Goal: Transaction & Acquisition: Purchase product/service

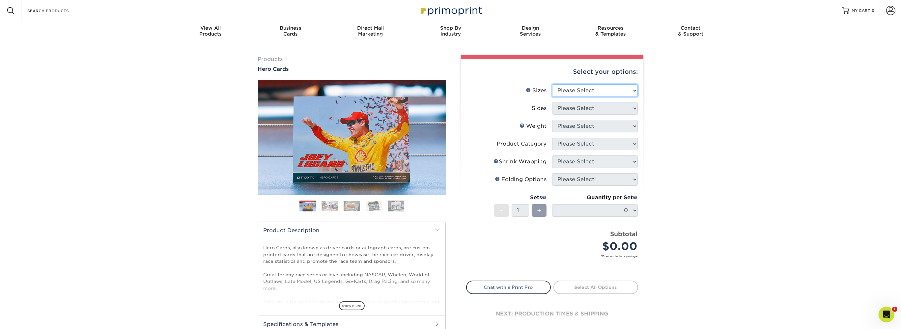
click at [552, 84] on select "Please Select 1.5" x 7" 4" x 6" 5" x 7" 6" x 8" 6" x 8.5" 6" x 9" 7" x 8.5" 7.5…" at bounding box center [595, 90] width 86 height 13
click at [584, 89] on select "Please Select 1.5" x 7" 4" x 6" 5" x 7" 6" x 8" 6" x 8.5" 6" x 9" 7" x 8.5" 7.5…" at bounding box center [595, 90] width 86 height 13
click at [552, 84] on select "Please Select 1.5" x 7" 4" x 6" 5" x 7" 6" x 8" 6" x 8.5" 6" x 9" 7" x 8.5" 7.5…" at bounding box center [595, 90] width 86 height 13
select select "5.00x7.00"
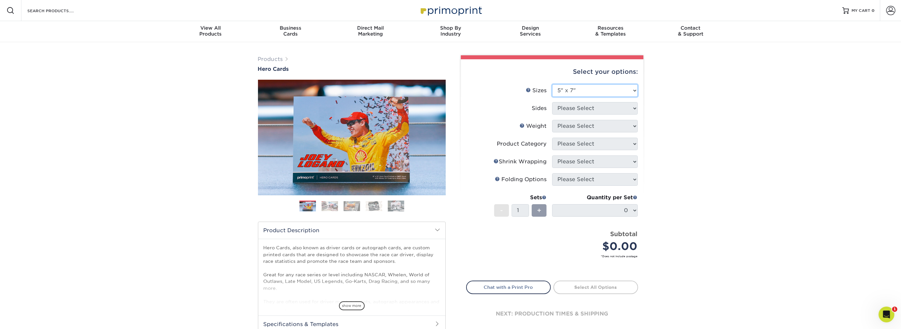
click option "5" x 7"" at bounding box center [0, 0] width 0 height 0
click at [552, 102] on select "Please Select Print Both Sides Print Front Only" at bounding box center [595, 108] width 86 height 13
select select "13abbda7-1d64-4f25-8bb2-c179b224825d"
click at [552, 120] on select "Please Select 14PT 16PT 100LB" at bounding box center [595, 126] width 86 height 13
select select "16PT"
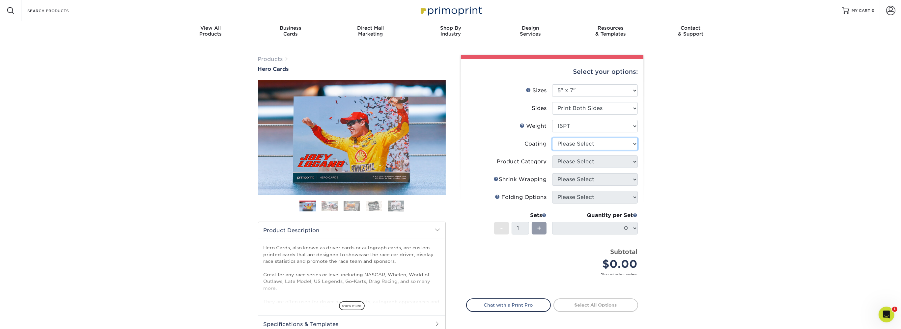
click at [552, 138] on select at bounding box center [595, 144] width 86 height 13
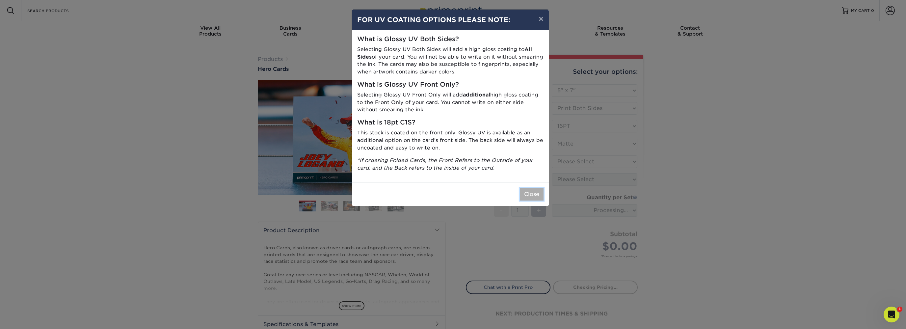
click at [537, 196] on button "Close" at bounding box center [532, 194] width 24 height 13
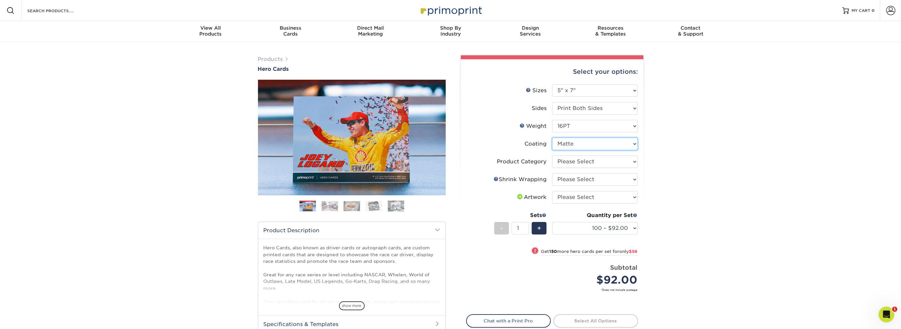
click at [552, 138] on select at bounding box center [595, 144] width 86 height 13
select select "1e8116af-acfc-44b1-83dc-8181aa338834"
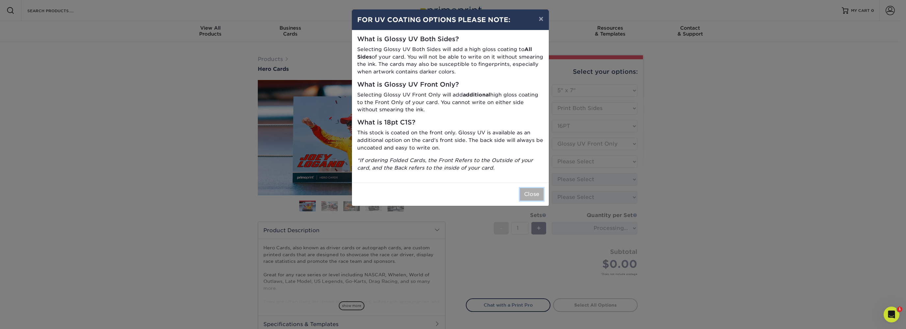
click at [535, 194] on button "Close" at bounding box center [532, 194] width 24 height 13
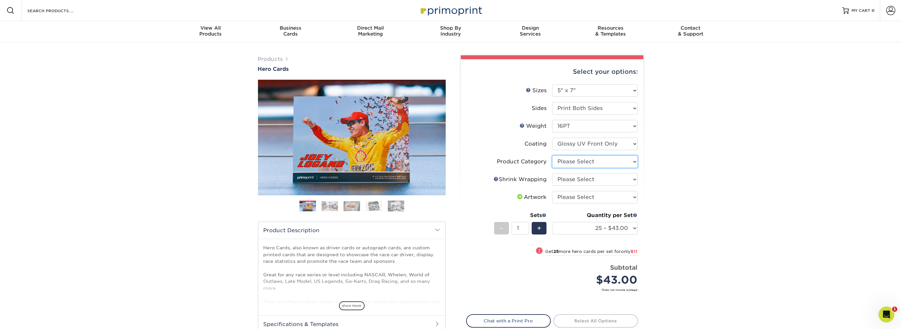
click at [552, 155] on select "Please Select Postcards" at bounding box center [595, 161] width 86 height 13
click at [581, 160] on select "Please Select Postcards" at bounding box center [595, 161] width 86 height 13
click at [552, 222] on select "25 – $43.00 50 – $54.00 75 – $67.00 100 – $92.00 250 – $148.00 500 – $190.00 10…" at bounding box center [595, 228] width 86 height 13
select select "100 – $92.00"
click option "100 – $92.00" at bounding box center [0, 0] width 0 height 0
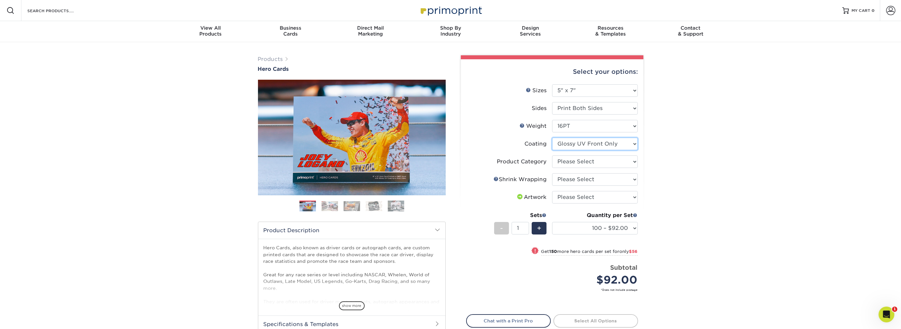
click at [552, 138] on select at bounding box center [595, 144] width 86 height 13
select select "121bb7b5-3b4d-429f-bd8d-bbf80e953313"
select select "-1"
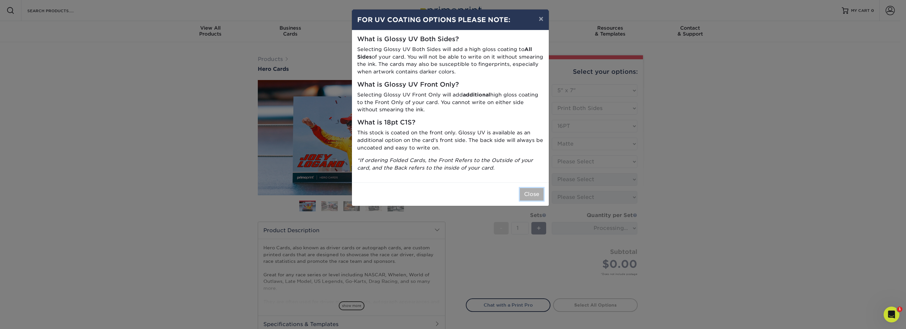
click at [541, 193] on button "Close" at bounding box center [532, 194] width 24 height 13
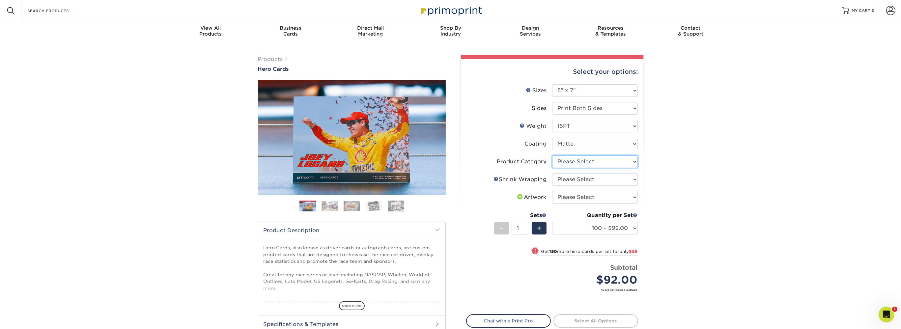
click at [552, 155] on select "Please Select Postcards" at bounding box center [595, 161] width 86 height 13
select select "9b7272e0-d6c8-4c3c-8e97-d3a1bcdab858"
click option "Postcards" at bounding box center [0, 0] width 0 height 0
click at [552, 173] on select "Please Select No Shrink Wrapping Shrink Wrap 100 Per Package Shrink Wrap 50 Per…" at bounding box center [595, 179] width 86 height 13
select select "c8749376-e7da-41d0-b3dc-647faf84d907"
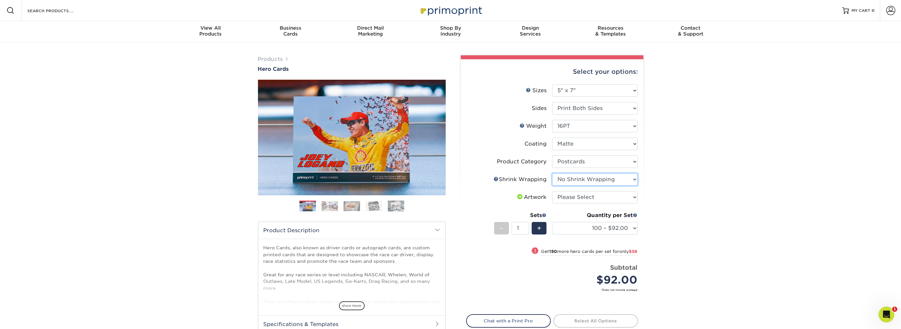
click option "No Shrink Wrapping" at bounding box center [0, 0] width 0 height 0
click at [552, 191] on select "Please Select I will upload files I need a design - $150" at bounding box center [595, 197] width 86 height 13
select select "upload"
click option "I will upload files" at bounding box center [0, 0] width 0 height 0
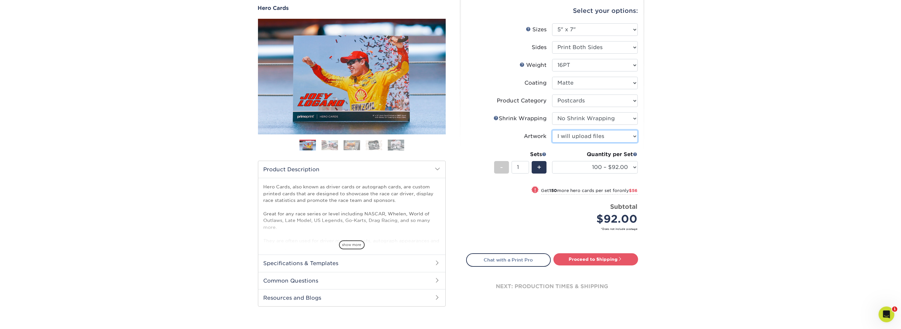
scroll to position [69, 0]
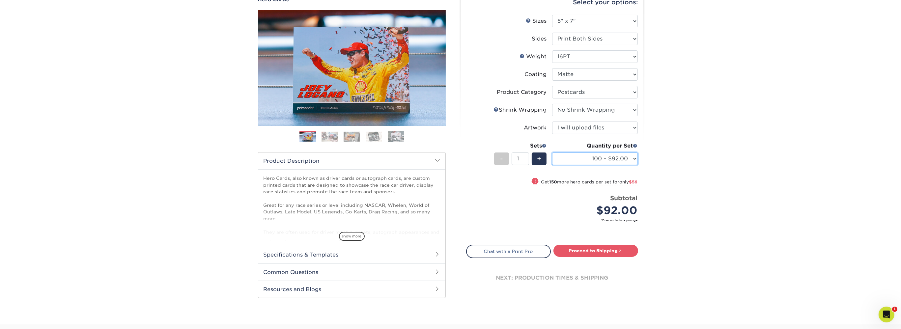
click at [552, 152] on select "100 – $92.00 250 – $148.00 500 – $190.00 1000 – $213.00 2500 – $345.00 5000 – $…" at bounding box center [595, 158] width 86 height 13
click at [603, 163] on select "100 – $92.00 250 – $148.00 500 – $190.00 1000 – $213.00 2500 – $345.00 5000 – $…" at bounding box center [595, 158] width 86 height 13
click at [552, 152] on select "100 – $92.00 250 – $148.00 500 – $190.00 1000 – $213.00 2500 – $345.00 5000 – $…" at bounding box center [595, 158] width 86 height 13
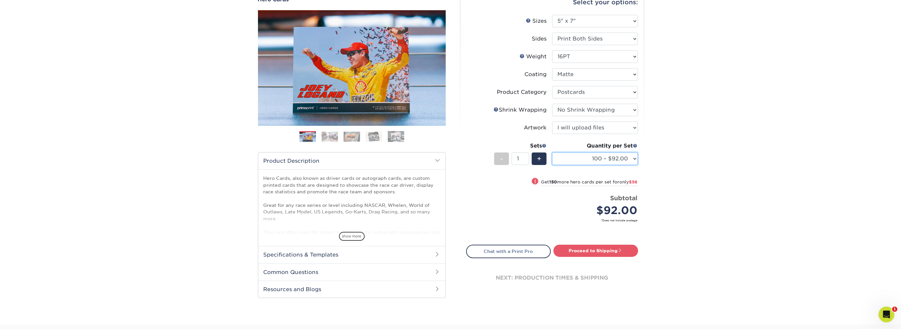
click at [552, 152] on select "100 – $92.00 250 – $148.00 500 – $190.00 1000 – $213.00 2500 – $345.00 5000 – $…" at bounding box center [595, 158] width 86 height 13
click at [601, 159] on select "100 – $92.00 250 – $148.00 500 – $190.00 1000 – $213.00 2500 – $345.00 5000 – $…" at bounding box center [595, 158] width 86 height 13
click at [552, 152] on select "100 – $92.00 250 – $148.00 500 – $190.00 1000 – $213.00 2500 – $345.00 5000 – $…" at bounding box center [595, 158] width 86 height 13
click at [601, 159] on select "100 – $92.00 250 – $148.00 500 – $190.00 1000 – $213.00 2500 – $345.00 5000 – $…" at bounding box center [595, 158] width 86 height 13
click at [552, 152] on select "100 – $92.00 250 – $148.00 500 – $190.00 1000 – $213.00 2500 – $345.00 5000 – $…" at bounding box center [595, 158] width 86 height 13
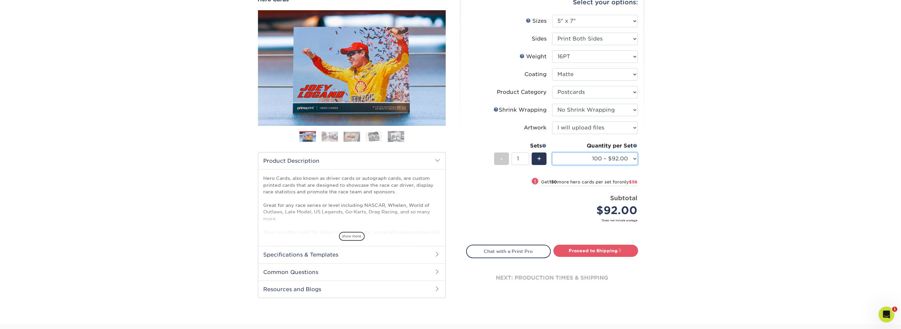
click at [601, 159] on select "100 – $92.00 250 – $148.00 500 – $190.00 1000 – $213.00 2500 – $345.00 5000 – $…" at bounding box center [595, 158] width 86 height 13
click at [552, 152] on select "100 – $92.00 250 – $148.00 500 – $190.00 1000 – $213.00 2500 – $345.00 5000 – $…" at bounding box center [595, 158] width 86 height 13
click at [601, 159] on select "100 – $92.00 250 – $148.00 500 – $190.00 1000 – $213.00 2500 – $345.00 5000 – $…" at bounding box center [595, 158] width 86 height 13
click at [552, 152] on select "100 – $92.00 250 – $148.00 500 – $190.00 1000 – $213.00 2500 – $345.00 5000 – $…" at bounding box center [595, 158] width 86 height 13
click at [601, 159] on select "100 – $92.00 250 – $148.00 500 – $190.00 1000 – $213.00 2500 – $345.00 5000 – $…" at bounding box center [595, 158] width 86 height 13
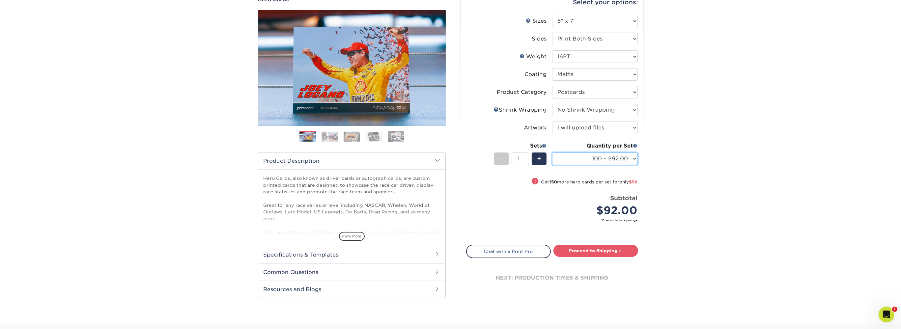
click at [552, 152] on select "100 – $92.00 250 – $148.00 500 – $190.00 1000 – $213.00 2500 – $345.00 5000 – $…" at bounding box center [595, 158] width 86 height 13
click at [601, 159] on select "100 – $92.00 250 – $148.00 500 – $190.00 1000 – $213.00 2500 – $345.00 5000 – $…" at bounding box center [595, 158] width 86 height 13
click at [552, 152] on select "100 – $92.00 250 – $148.00 500 – $190.00 1000 – $213.00 2500 – $345.00 5000 – $…" at bounding box center [595, 158] width 86 height 13
click at [601, 159] on select "100 – $92.00 250 – $148.00 500 – $190.00 1000 – $213.00 2500 – $345.00 5000 – $…" at bounding box center [595, 158] width 86 height 13
click at [552, 152] on select "100 – $92.00 250 – $148.00 500 – $190.00 1000 – $213.00 2500 – $345.00 5000 – $…" at bounding box center [595, 158] width 86 height 13
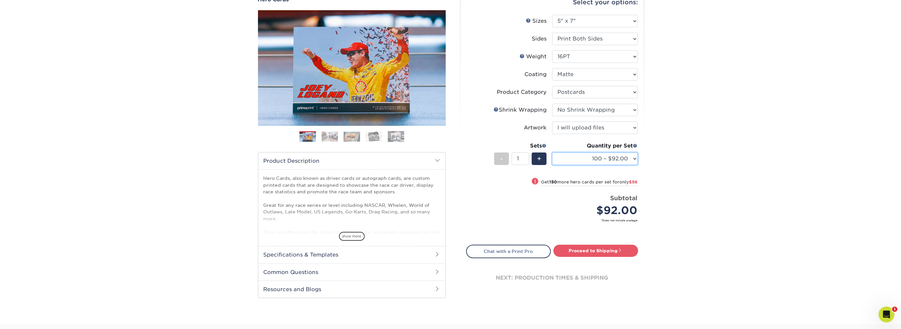
click at [601, 159] on select "100 – $92.00 250 – $148.00 500 – $190.00 1000 – $213.00 2500 – $345.00 5000 – $…" at bounding box center [595, 158] width 86 height 13
click at [552, 152] on select "100 – $92.00 250 – $148.00 500 – $190.00 1000 – $213.00 2500 – $345.00 5000 – $…" at bounding box center [595, 158] width 86 height 13
click at [601, 159] on select "100 – $92.00 250 – $148.00 500 – $190.00 1000 – $213.00 2500 – $345.00 5000 – $…" at bounding box center [595, 158] width 86 height 13
click at [552, 152] on select "100 – $92.00 250 – $148.00 500 – $190.00 1000 – $213.00 2500 – $345.00 5000 – $…" at bounding box center [595, 158] width 86 height 13
click at [601, 159] on select "100 – $92.00 250 – $148.00 500 – $190.00 1000 – $213.00 2500 – $345.00 5000 – $…" at bounding box center [595, 158] width 86 height 13
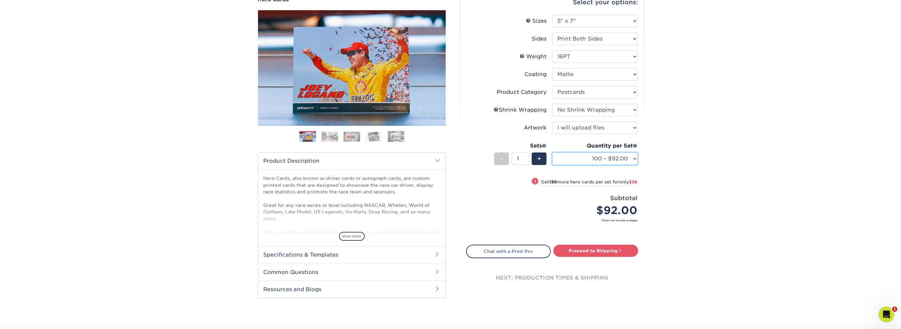
click at [552, 152] on select "100 – $92.00 250 – $148.00 500 – $190.00 1000 – $213.00 2500 – $345.00 5000 – $…" at bounding box center [595, 158] width 86 height 13
click at [601, 159] on select "100 – $92.00 250 – $148.00 500 – $190.00 1000 – $213.00 2500 – $345.00 5000 – $…" at bounding box center [595, 158] width 86 height 13
click at [552, 152] on select "100 – $92.00 250 – $148.00 500 – $190.00 1000 – $213.00 2500 – $345.00 5000 – $…" at bounding box center [595, 158] width 86 height 13
click at [601, 159] on select "100 – $92.00 250 – $148.00 500 – $190.00 1000 – $213.00 2500 – $345.00 5000 – $…" at bounding box center [595, 158] width 86 height 13
click at [552, 152] on select "100 – $92.00 250 – $148.00 500 – $190.00 1000 – $213.00 2500 – $345.00 5000 – $…" at bounding box center [595, 158] width 86 height 13
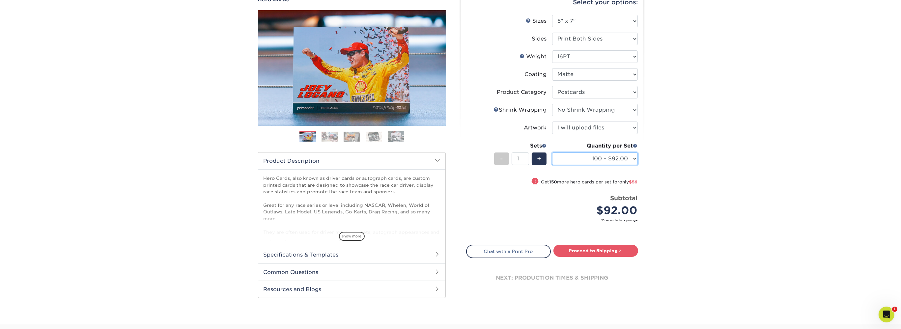
click at [601, 159] on select "100 – $92.00 250 – $148.00 500 – $190.00 1000 – $213.00 2500 – $345.00 5000 – $…" at bounding box center [595, 158] width 86 height 13
click at [552, 152] on select "100 – $92.00 250 – $148.00 500 – $190.00 1000 – $213.00 2500 – $345.00 5000 – $…" at bounding box center [595, 158] width 86 height 13
click at [601, 159] on select "100 – $92.00 250 – $148.00 500 – $190.00 1000 – $213.00 2500 – $345.00 5000 – $…" at bounding box center [595, 158] width 86 height 13
click at [552, 152] on select "100 – $92.00 250 – $148.00 500 – $190.00 1000 – $213.00 2500 – $345.00 5000 – $…" at bounding box center [595, 158] width 86 height 13
click at [601, 159] on select "100 – $92.00 250 – $148.00 500 – $190.00 1000 – $213.00 2500 – $345.00 5000 – $…" at bounding box center [595, 158] width 86 height 13
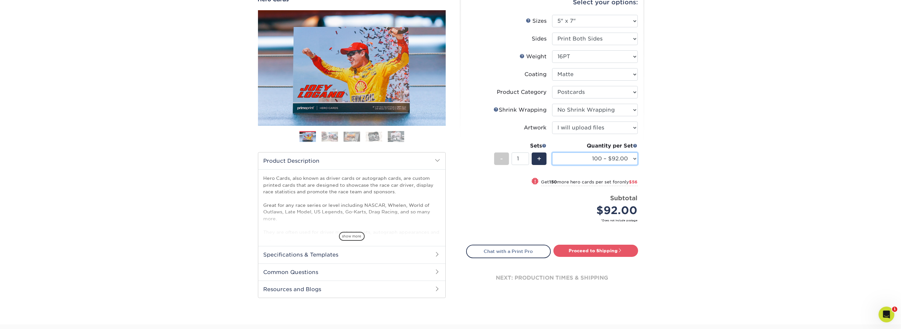
click at [552, 152] on select "100 – $92.00 250 – $148.00 500 – $190.00 1000 – $213.00 2500 – $345.00 5000 – $…" at bounding box center [595, 158] width 86 height 13
click at [601, 159] on select "100 – $92.00 250 – $148.00 500 – $190.00 1000 – $213.00 2500 – $345.00 5000 – $…" at bounding box center [595, 158] width 86 height 13
click at [552, 152] on select "100 – $92.00 250 – $148.00 500 – $190.00 1000 – $213.00 2500 – $345.00 5000 – $…" at bounding box center [595, 158] width 86 height 13
click at [601, 159] on select "100 – $92.00 250 – $148.00 500 – $190.00 1000 – $213.00 2500 – $345.00 5000 – $…" at bounding box center [595, 158] width 86 height 13
click at [552, 152] on select "100 – $92.00 250 – $148.00 500 – $190.00 1000 – $213.00 2500 – $345.00 5000 – $…" at bounding box center [595, 158] width 86 height 13
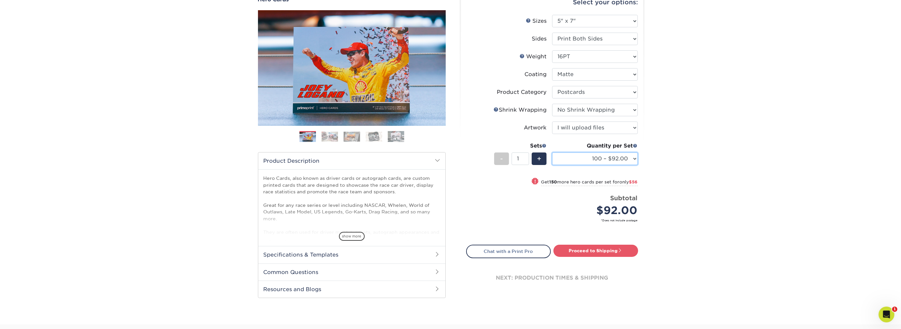
click at [601, 159] on select "100 – $92.00 250 – $148.00 500 – $190.00 1000 – $213.00 2500 – $345.00 5000 – $…" at bounding box center [595, 158] width 86 height 13
click at [552, 152] on select "100 – $92.00 250 – $148.00 500 – $190.00 1000 – $213.00 2500 – $345.00 5000 – $…" at bounding box center [595, 158] width 86 height 13
click at [601, 159] on select "100 – $92.00 250 – $148.00 500 – $190.00 1000 – $213.00 2500 – $345.00 5000 – $…" at bounding box center [595, 158] width 86 height 13
click at [552, 152] on select "100 – $92.00 250 – $148.00 500 – $190.00 1000 – $213.00 2500 – $345.00 5000 – $…" at bounding box center [595, 158] width 86 height 13
click at [601, 159] on select "100 – $92.00 250 – $148.00 500 – $190.00 1000 – $213.00 2500 – $345.00 5000 – $…" at bounding box center [595, 158] width 86 height 13
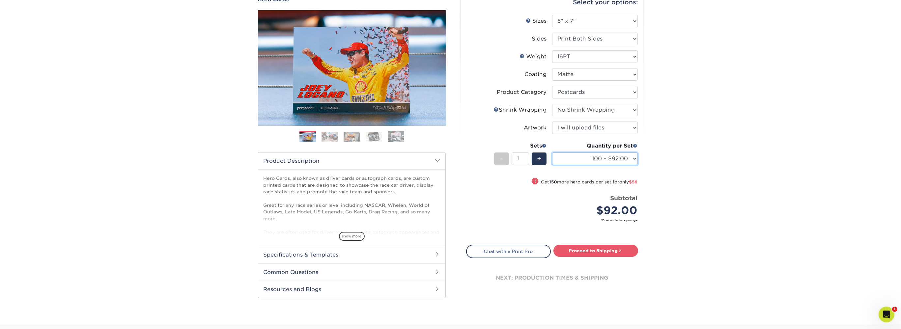
click at [552, 152] on select "100 – $92.00 250 – $148.00 500 – $190.00 1000 – $213.00 2500 – $345.00 5000 – $…" at bounding box center [595, 158] width 86 height 13
click at [601, 159] on select "100 – $92.00 250 – $148.00 500 – $190.00 1000 – $213.00 2500 – $345.00 5000 – $…" at bounding box center [595, 158] width 86 height 13
click at [552, 152] on select "100 – $92.00 250 – $148.00 500 – $190.00 1000 – $213.00 2500 – $345.00 5000 – $…" at bounding box center [595, 158] width 86 height 13
click at [601, 159] on select "100 – $92.00 250 – $148.00 500 – $190.00 1000 – $213.00 2500 – $345.00 5000 – $…" at bounding box center [595, 158] width 86 height 13
click at [552, 152] on select "100 – $92.00 250 – $148.00 500 – $190.00 1000 – $213.00 2500 – $345.00 5000 – $…" at bounding box center [595, 158] width 86 height 13
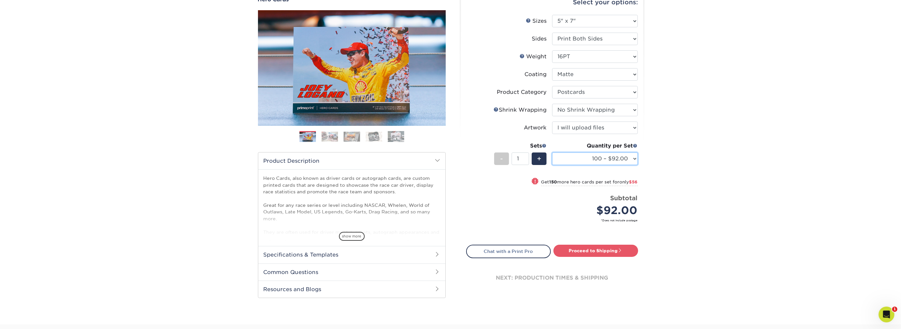
click at [601, 159] on select "100 – $92.00 250 – $148.00 500 – $190.00 1000 – $213.00 2500 – $345.00 5000 – $…" at bounding box center [595, 158] width 86 height 13
click at [552, 152] on select "100 – $92.00 250 – $148.00 500 – $190.00 1000 – $213.00 2500 – $345.00 5000 – $…" at bounding box center [595, 158] width 86 height 13
click at [601, 159] on select "100 – $92.00 250 – $148.00 500 – $190.00 1000 – $213.00 2500 – $345.00 5000 – $…" at bounding box center [595, 158] width 86 height 13
click at [552, 152] on select "100 – $92.00 250 – $148.00 500 – $190.00 1000 – $213.00 2500 – $345.00 5000 – $…" at bounding box center [595, 158] width 86 height 13
click option "250 – $148.00" at bounding box center [0, 0] width 0 height 0
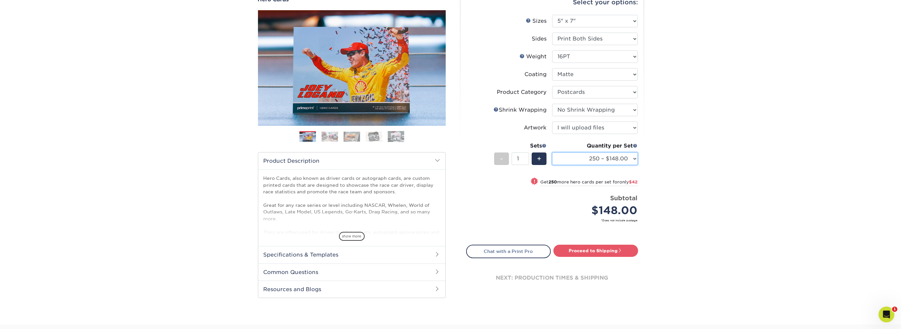
click at [552, 152] on select "100 – $92.00 250 – $148.00 500 – $190.00 1000 – $213.00 2500 – $345.00 5000 – $…" at bounding box center [595, 158] width 86 height 13
click option "250 – $148.00" at bounding box center [0, 0] width 0 height 0
select select "100 – $92.00"
click option "100 – $92.00" at bounding box center [0, 0] width 0 height 0
click at [679, 210] on div "Products Hero Cards Previous Next ," at bounding box center [450, 149] width 901 height 352
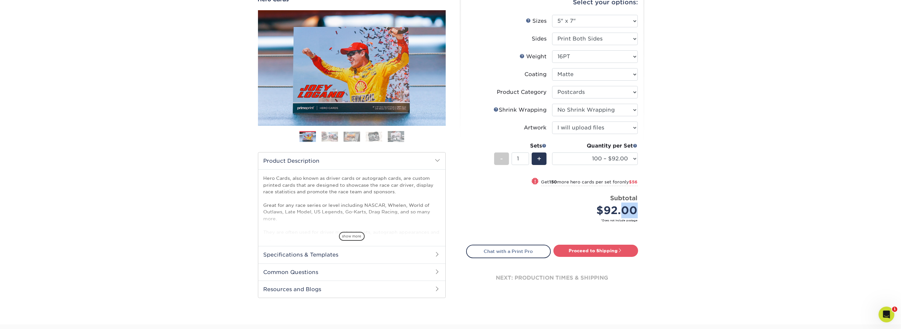
click at [679, 210] on div "Products Hero Cards Previous Next ," at bounding box center [450, 149] width 901 height 352
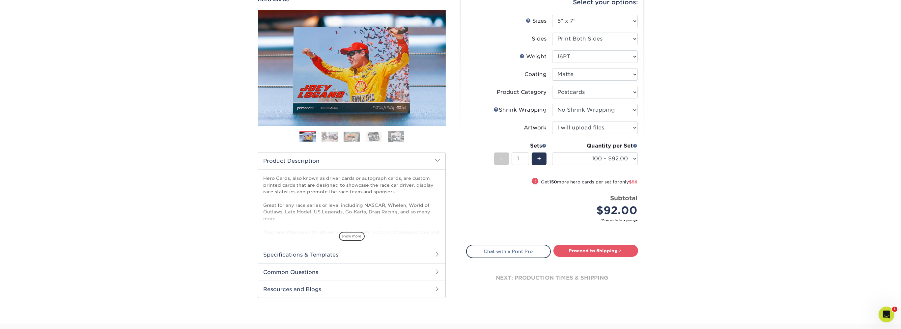
click at [679, 210] on div "Products Hero Cards Previous Next ," at bounding box center [450, 149] width 901 height 352
click at [674, 213] on div "Products Hero Cards Previous Next ," at bounding box center [450, 149] width 901 height 352
click at [595, 249] on link "Proceed to Shipping" at bounding box center [595, 251] width 85 height 12
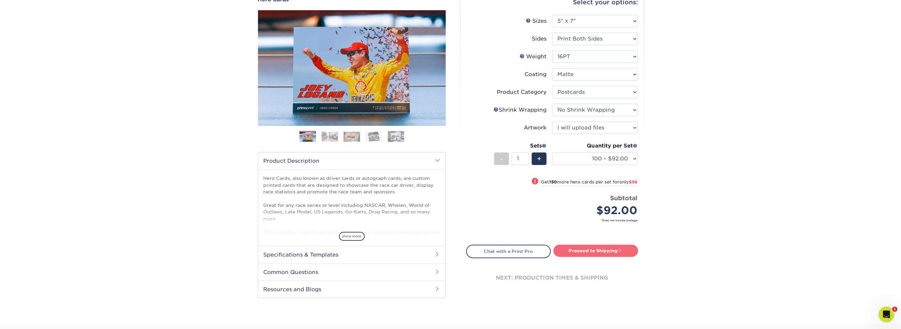
type input "Set 1"
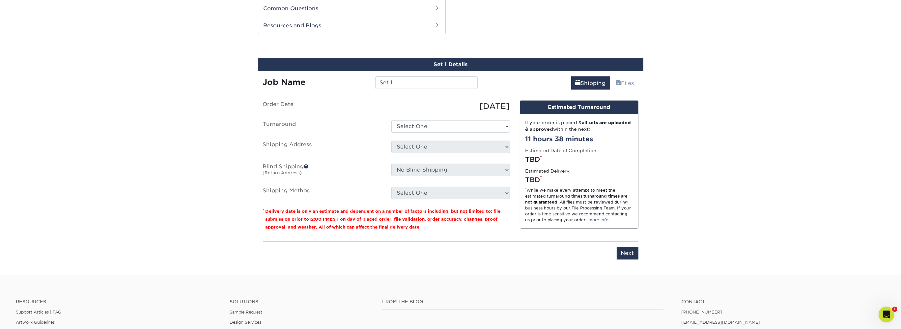
scroll to position [335, 0]
